Goal: Task Accomplishment & Management: Manage account settings

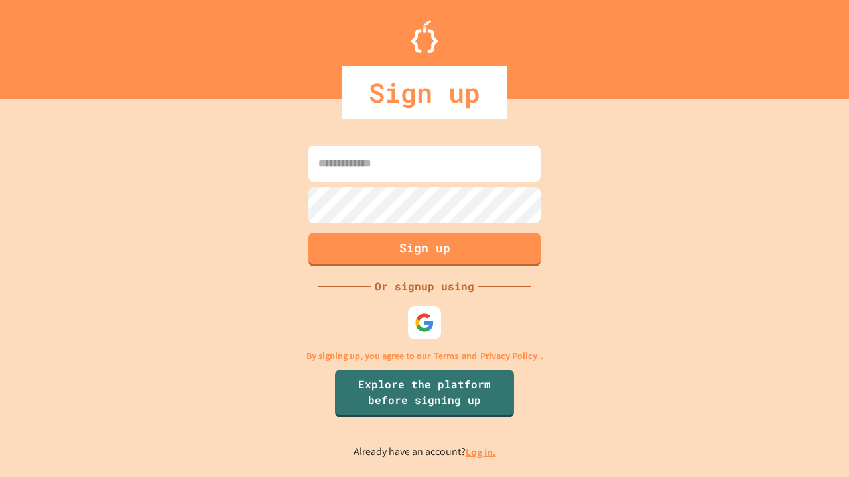
click at [481, 452] on link "Log in." at bounding box center [481, 453] width 31 height 14
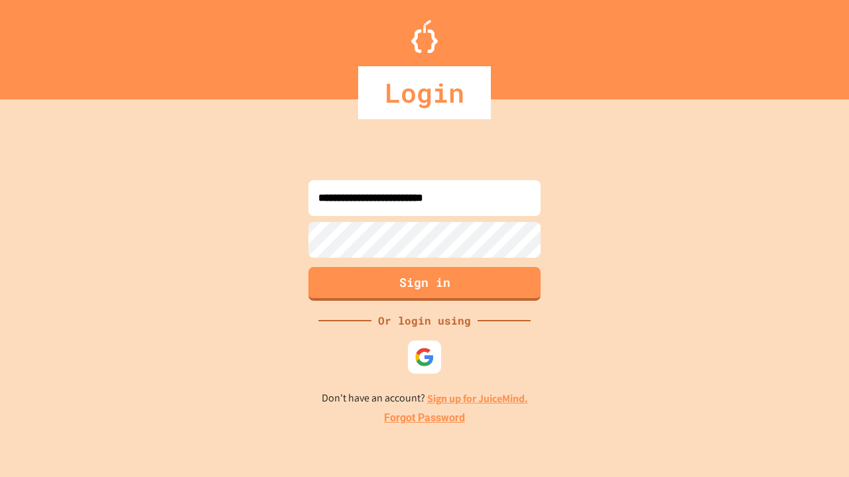
type input "**********"
